Goal: Transaction & Acquisition: Purchase product/service

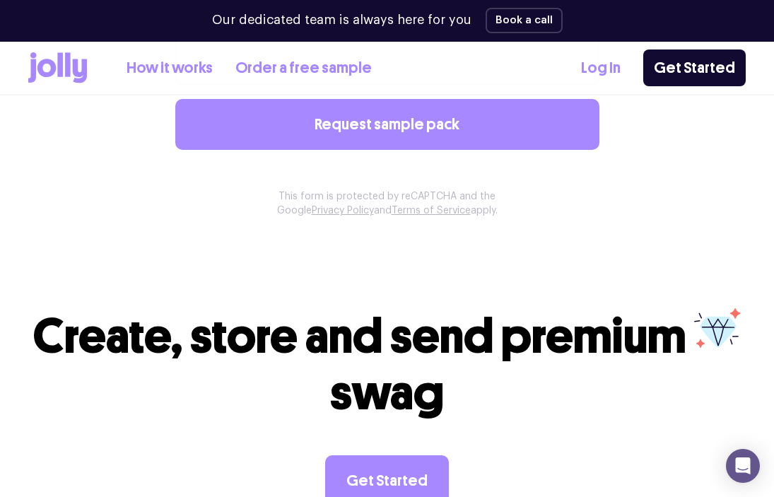
scroll to position [1255, 0]
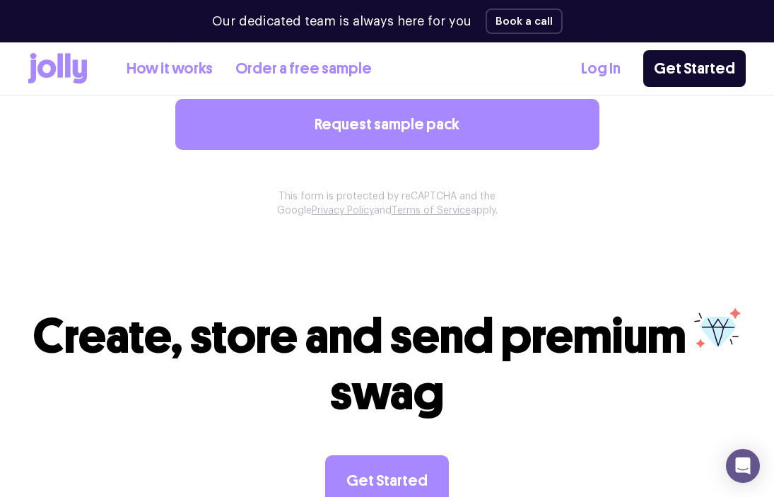
click at [167, 67] on link "How it works" at bounding box center [169, 68] width 86 height 23
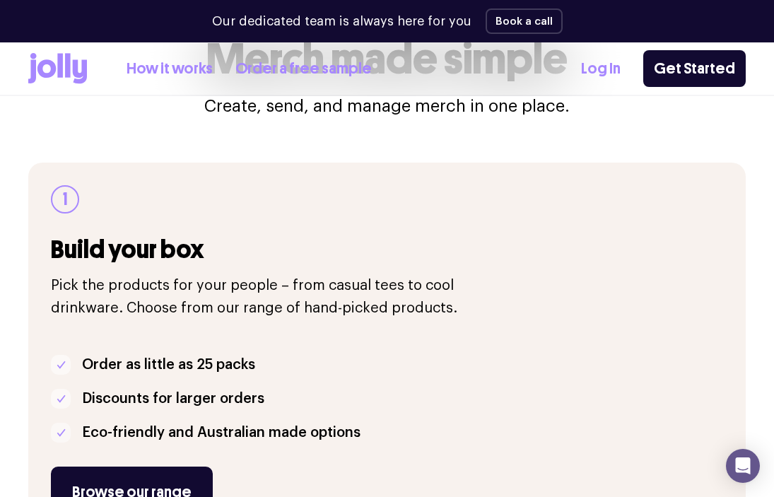
scroll to position [186, 0]
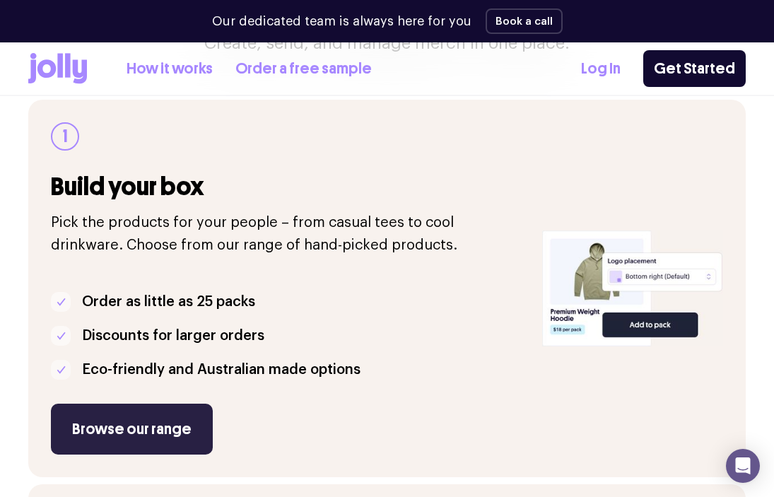
click at [148, 436] on link "Browse our range" at bounding box center [132, 428] width 162 height 51
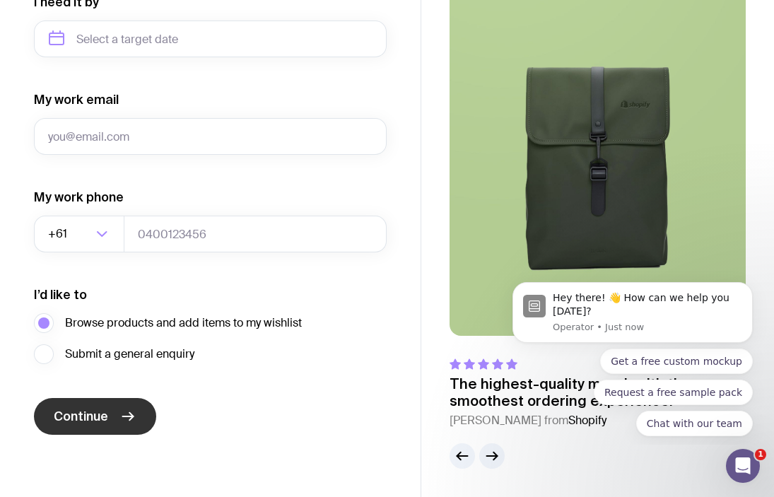
click at [130, 403] on button "Continue" at bounding box center [95, 416] width 122 height 37
